Goal: Check status: Check status

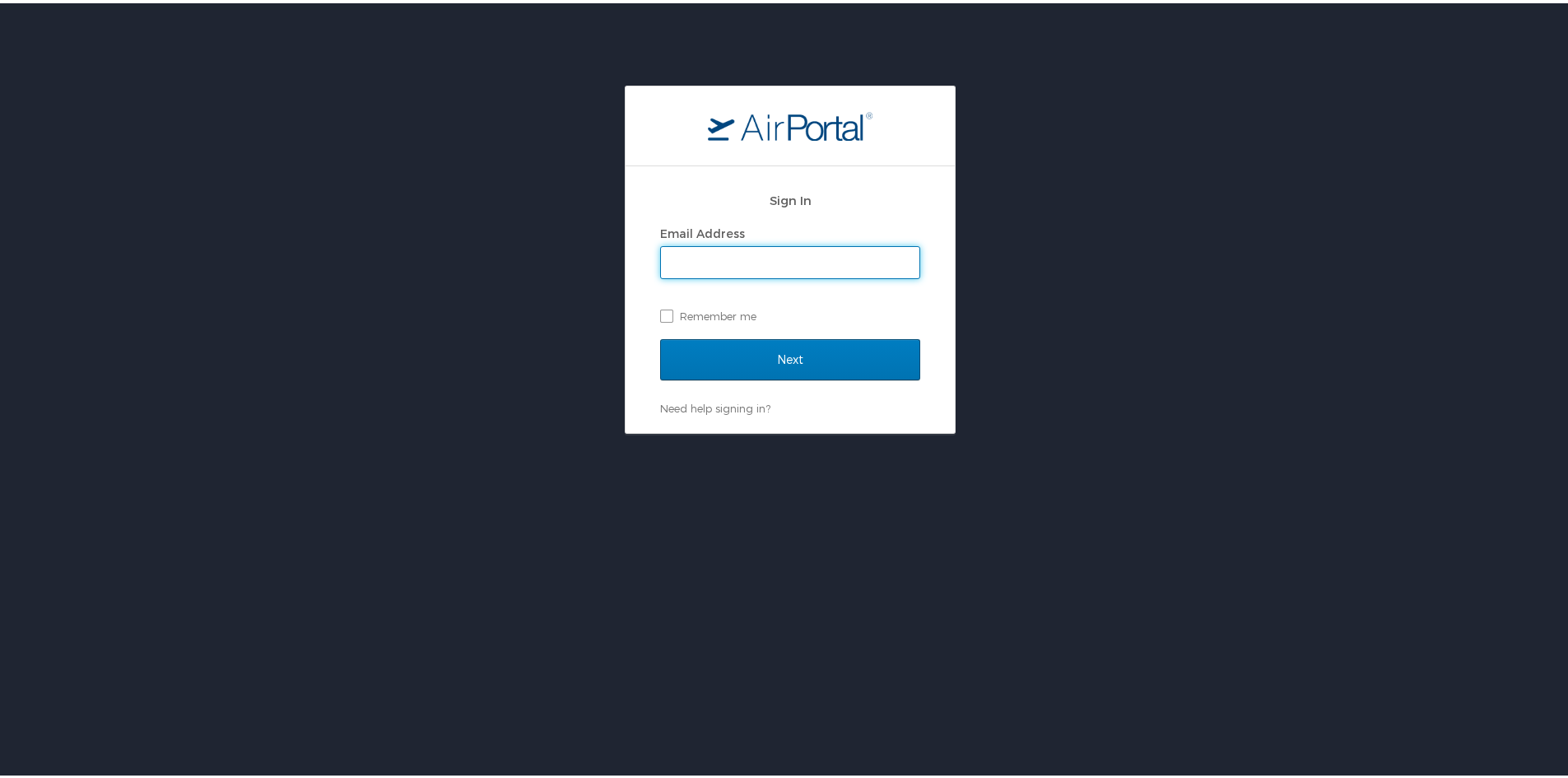
type input "jvanschaack@belcangov.com"
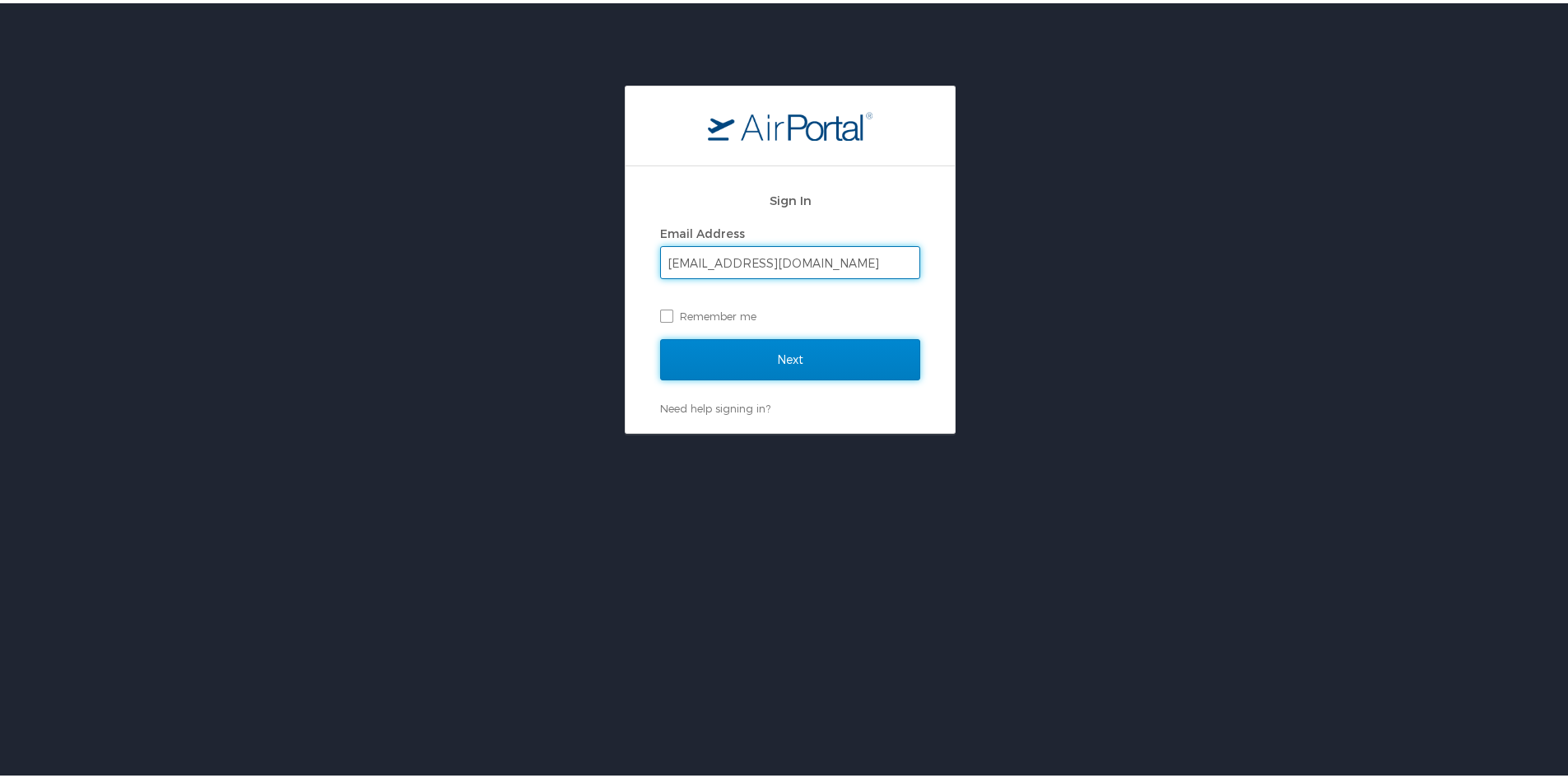
click at [803, 348] on input "Next" at bounding box center [790, 356] width 260 height 42
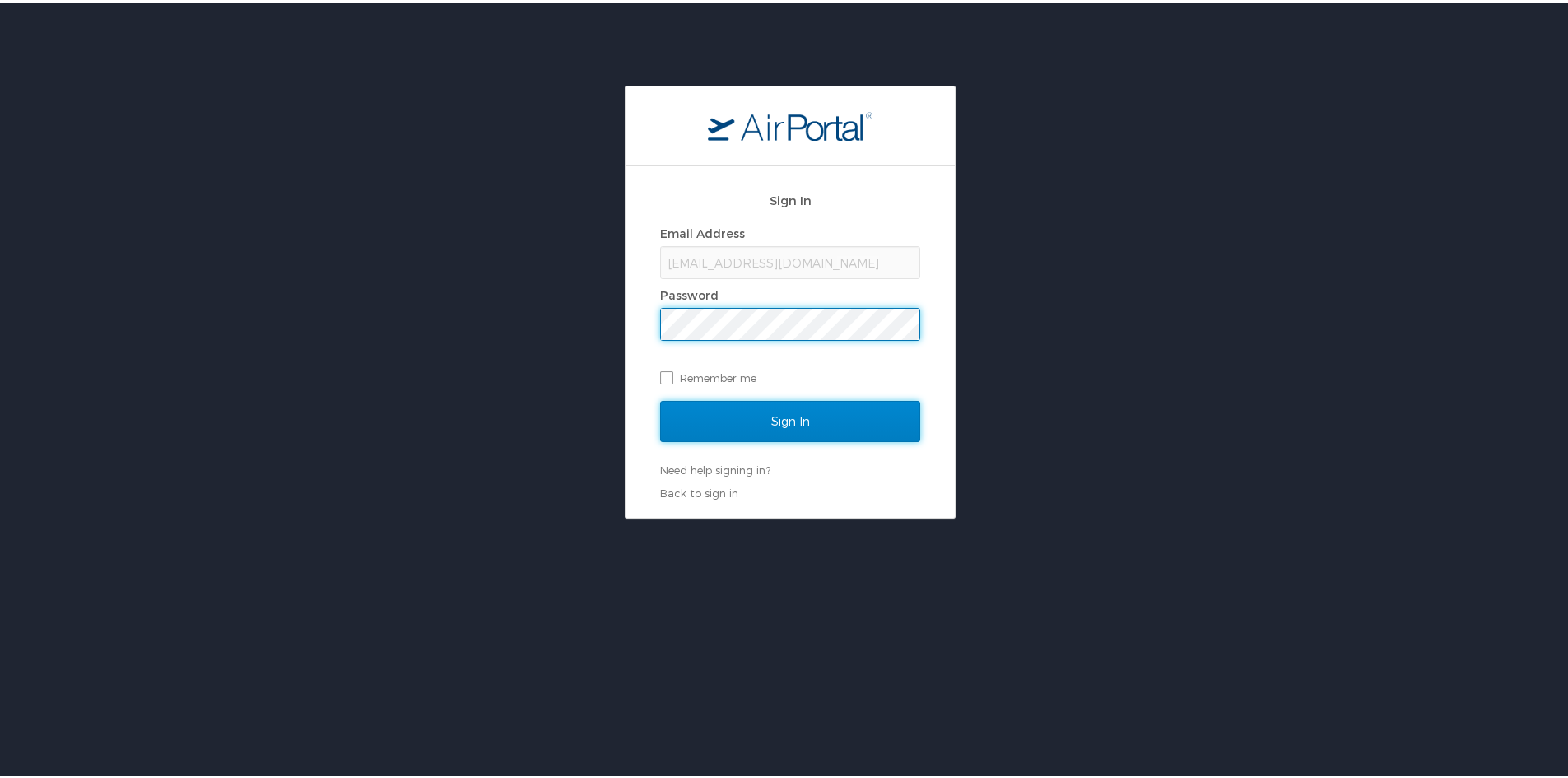
click at [809, 413] on input "Sign In" at bounding box center [790, 419] width 260 height 42
